Goal: Information Seeking & Learning: Learn about a topic

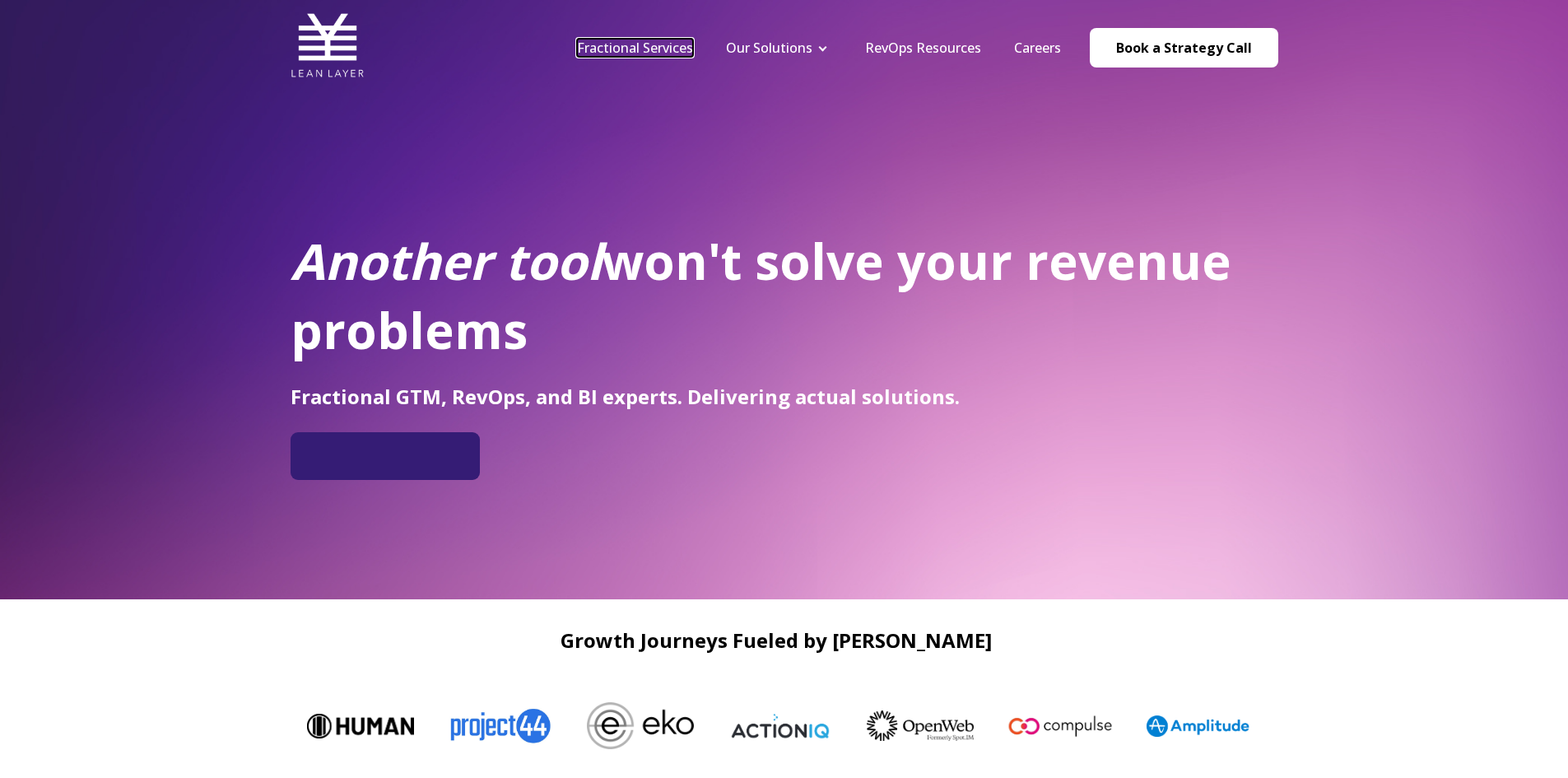
click at [603, 46] on link "Fractional Services" at bounding box center [635, 48] width 116 height 18
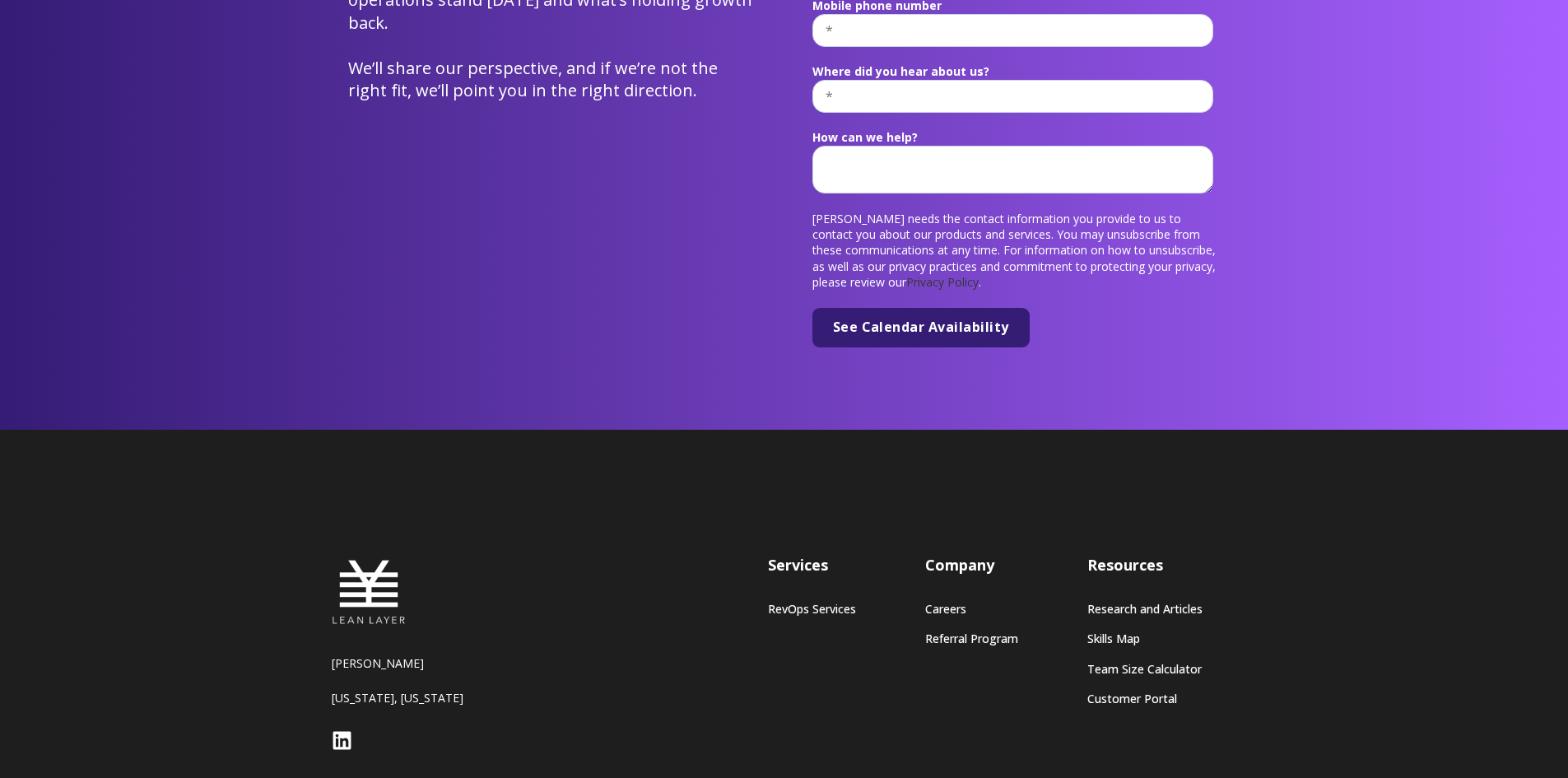
scroll to position [6118, 0]
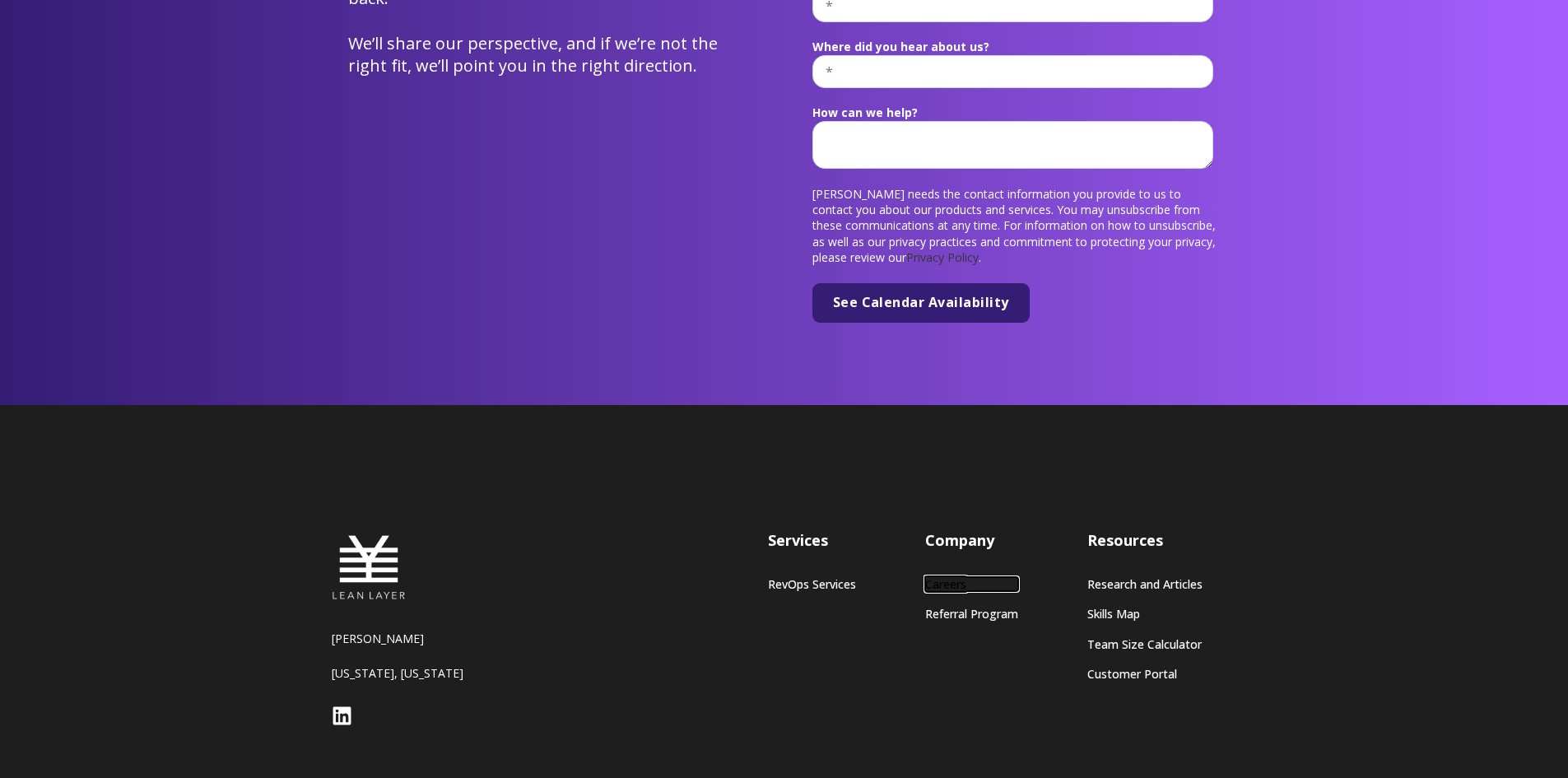
drag, startPoint x: 951, startPoint y: 522, endPoint x: 1054, endPoint y: 522, distance: 103.0
click at [951, 577] on link "Careers" at bounding box center [972, 584] width 93 height 14
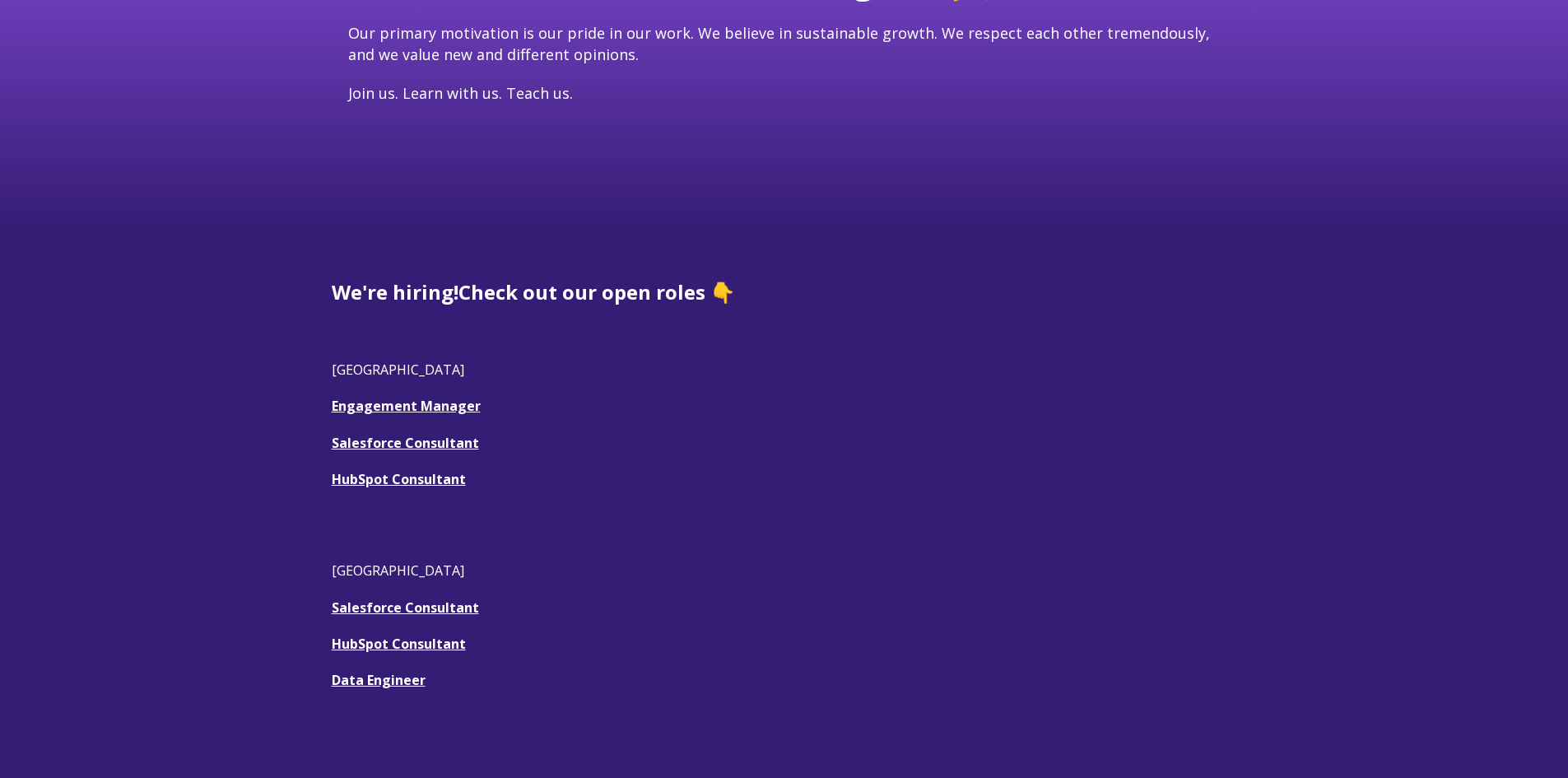
scroll to position [329, 0]
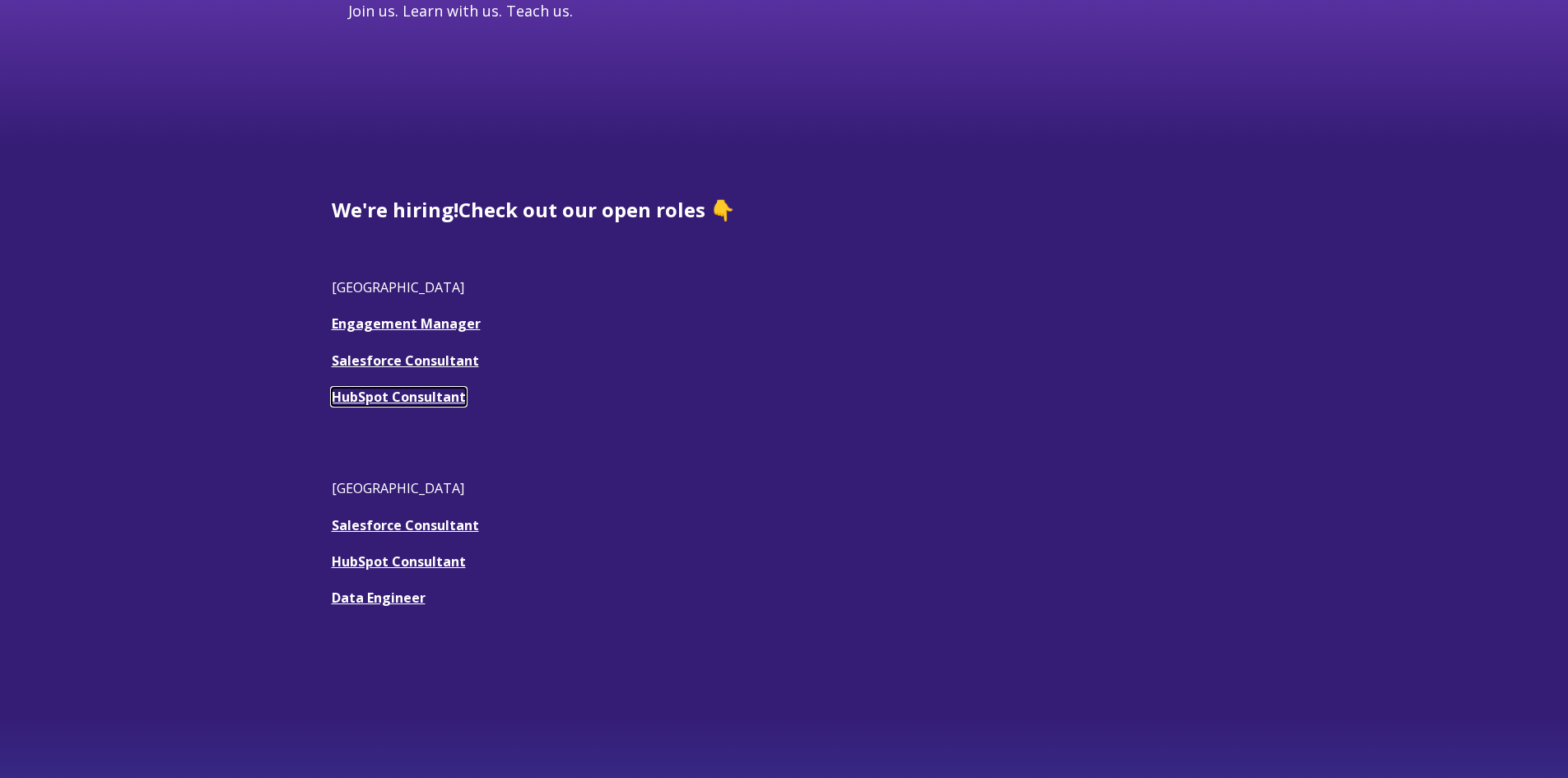
click at [431, 397] on link "HubSpot Consultant" at bounding box center [399, 396] width 134 height 18
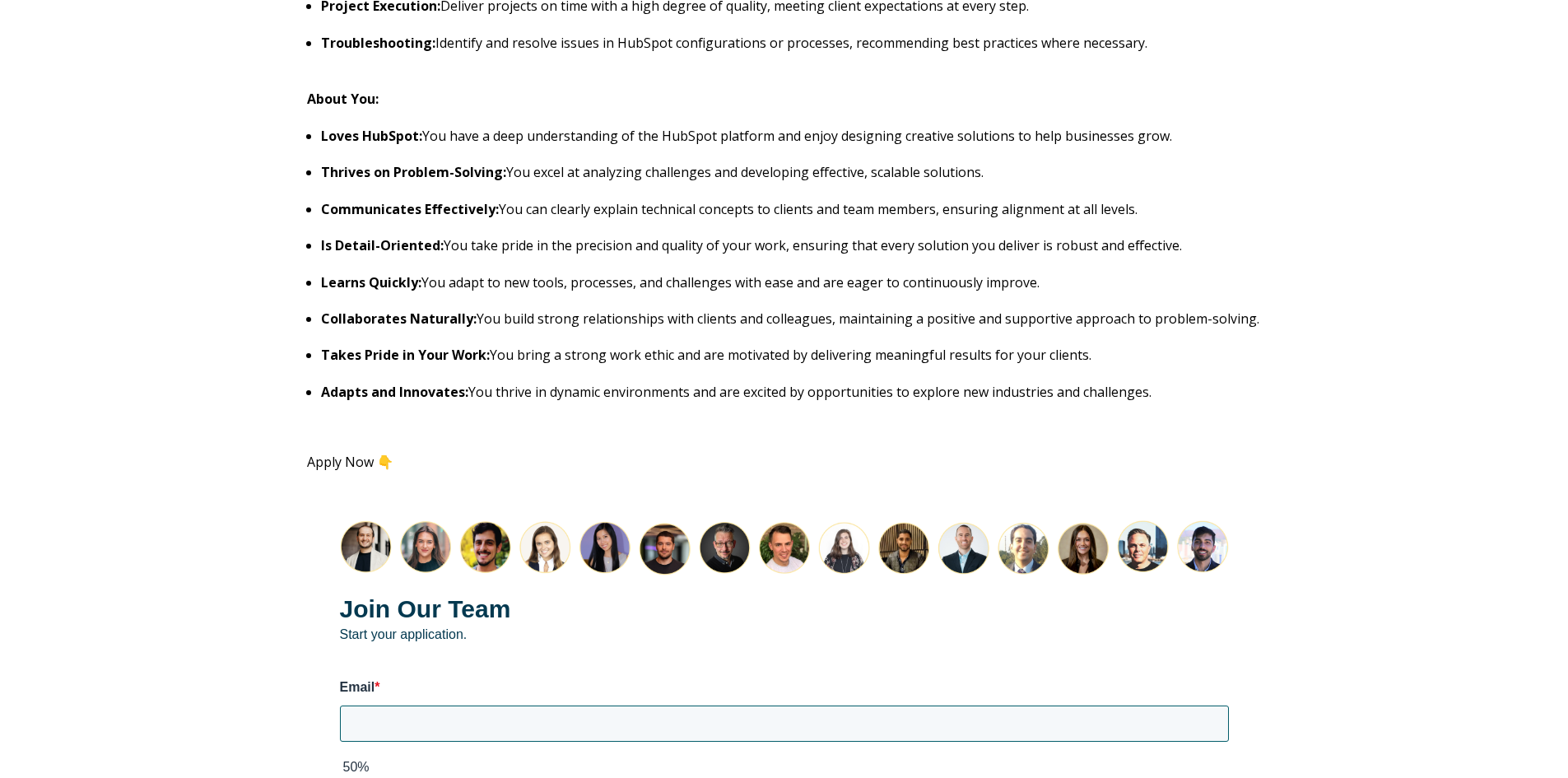
scroll to position [1729, 0]
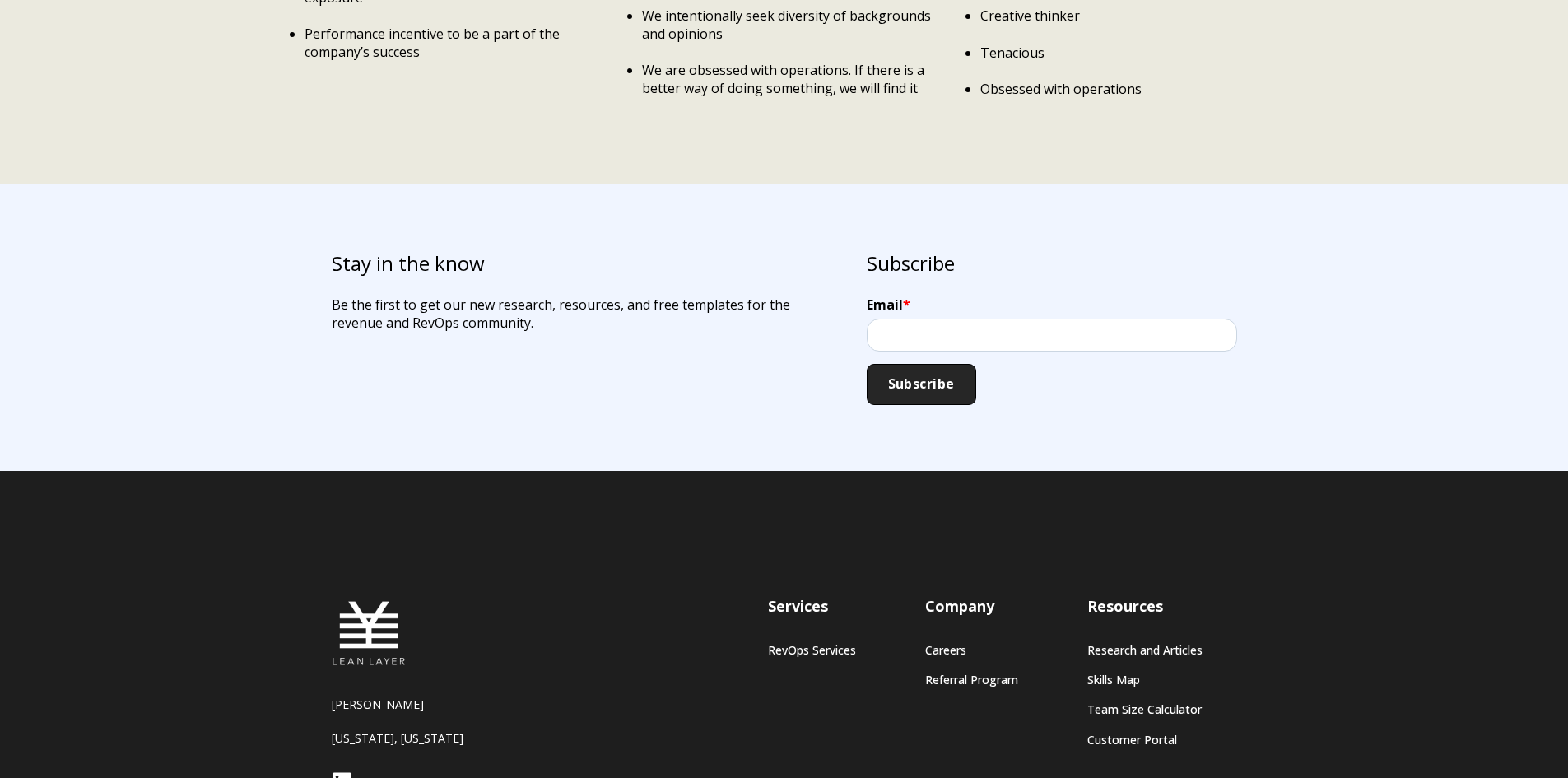
scroll to position [3152, 0]
